Goal: Navigation & Orientation: Understand site structure

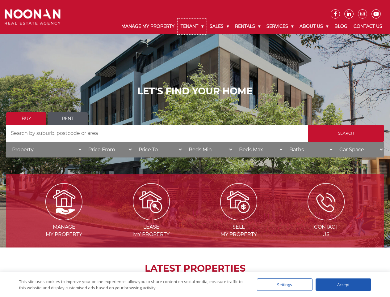
click at [192, 26] on link "Tenant" at bounding box center [192, 27] width 29 height 16
click at [220, 26] on link "Sales" at bounding box center [219, 27] width 25 height 16
click at [248, 26] on link "Rentals" at bounding box center [248, 27] width 32 height 16
click at [281, 26] on link "Services" at bounding box center [280, 27] width 33 height 16
click at [315, 26] on link "About Us" at bounding box center [314, 27] width 35 height 16
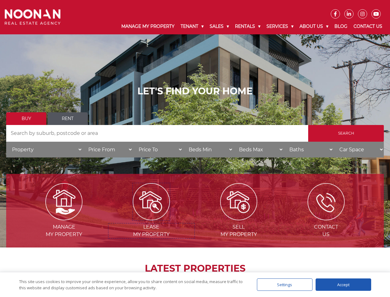
click at [151, 218] on img at bounding box center [151, 201] width 37 height 37
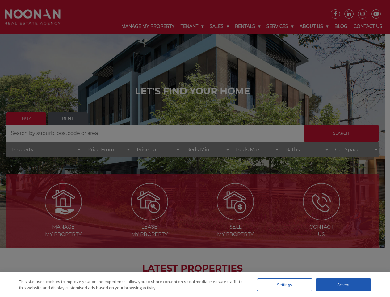
click at [285, 284] on div "Settings" at bounding box center [285, 284] width 56 height 12
